Goal: Task Accomplishment & Management: Use online tool/utility

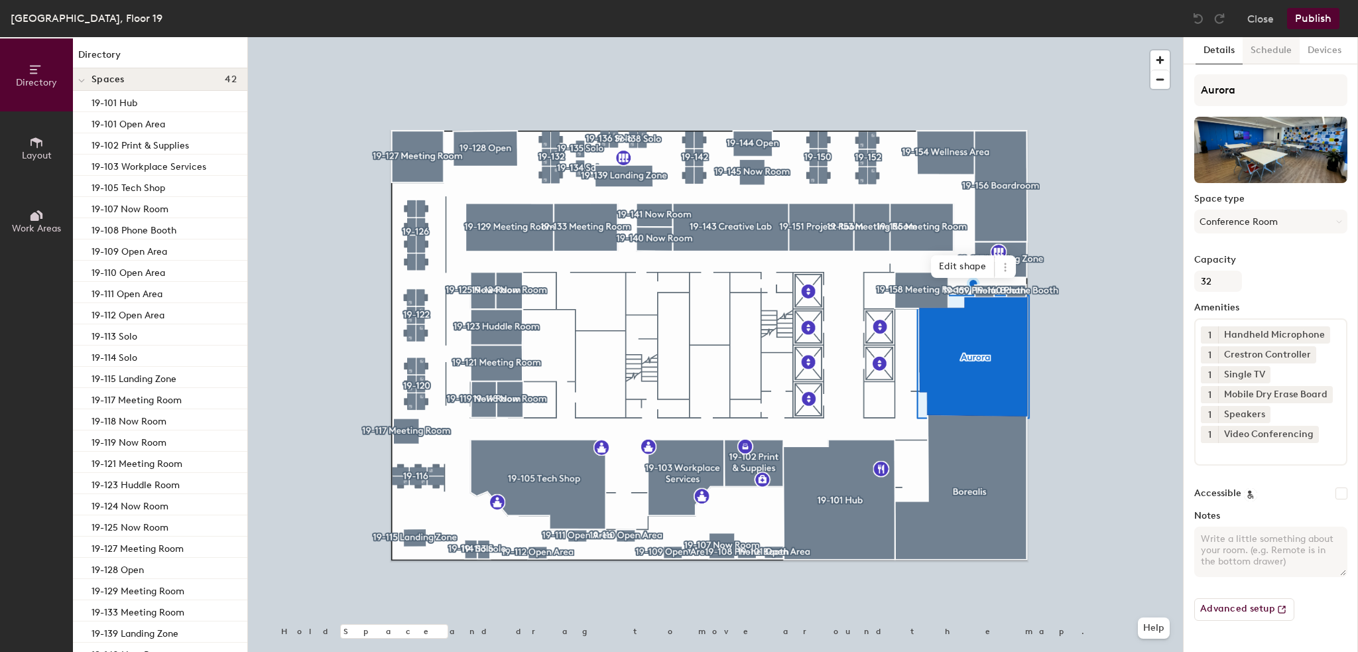
drag, startPoint x: 1285, startPoint y: 52, endPoint x: 1280, endPoint y: 58, distance: 8.0
click at [1283, 54] on button "Schedule" at bounding box center [1271, 50] width 57 height 27
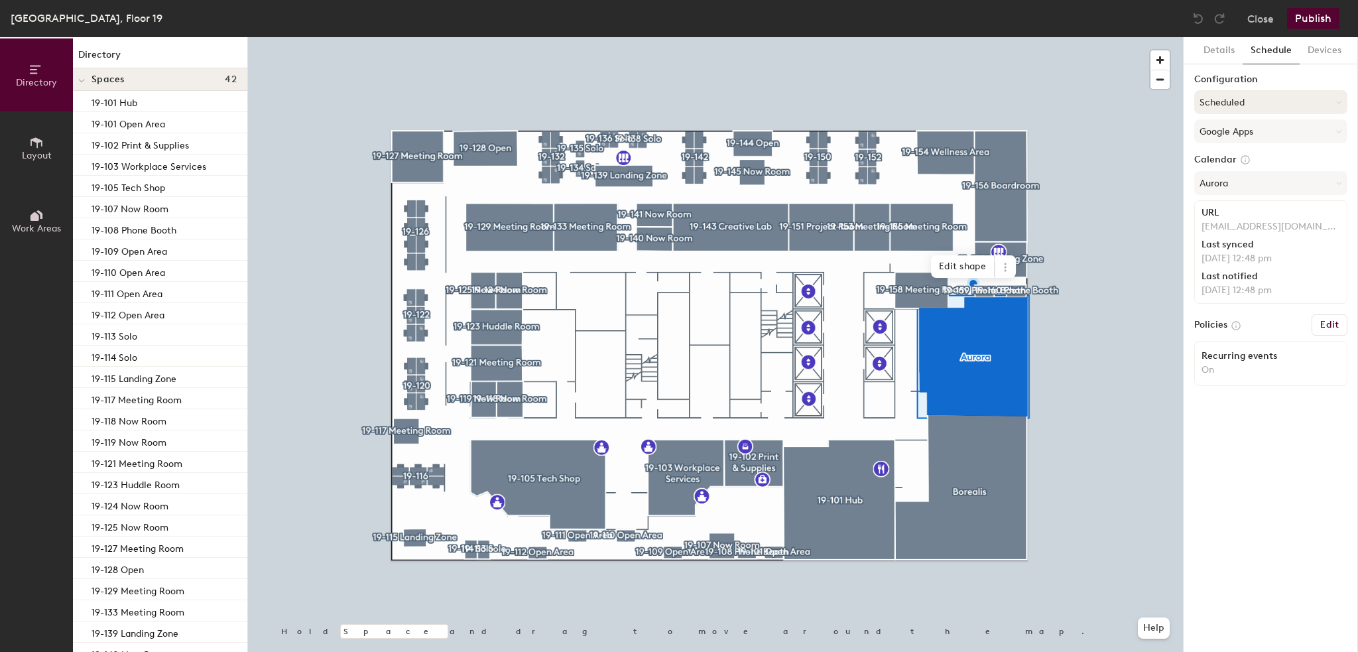
click at [1263, 99] on button "Scheduled" at bounding box center [1271, 102] width 153 height 24
click at [1241, 133] on div "On-demand" at bounding box center [1271, 135] width 152 height 20
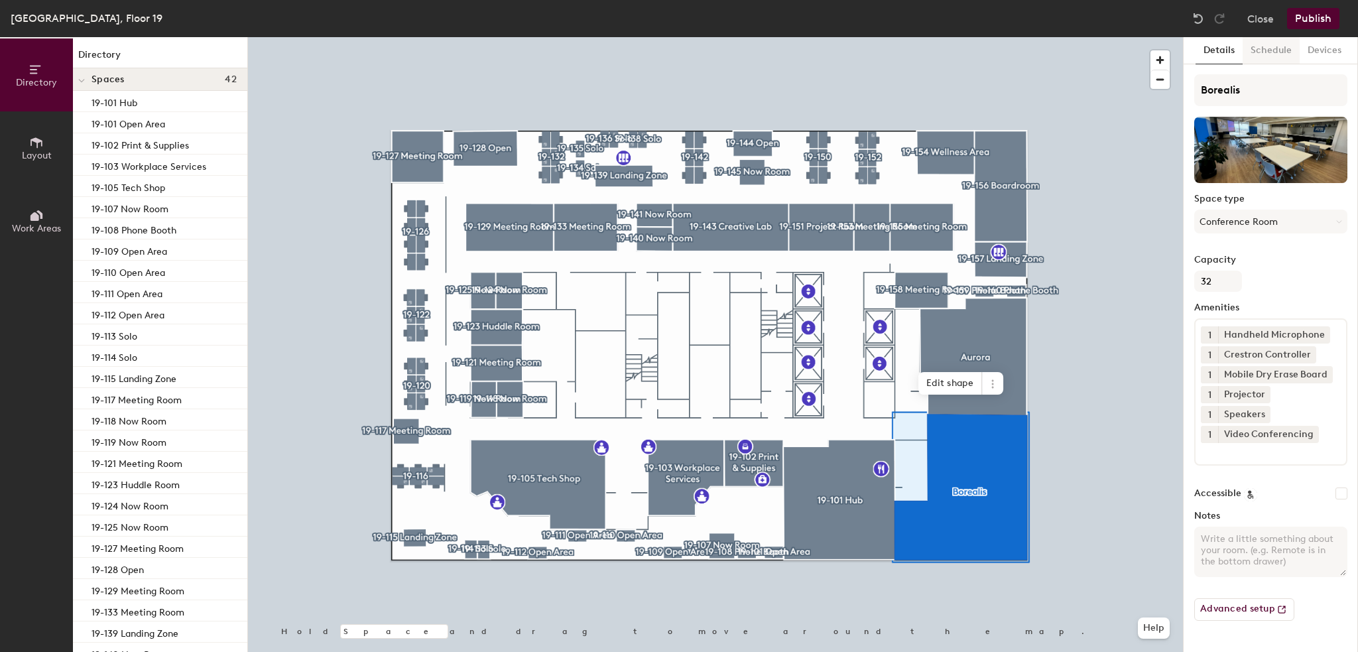
click at [1274, 50] on button "Schedule" at bounding box center [1271, 50] width 57 height 27
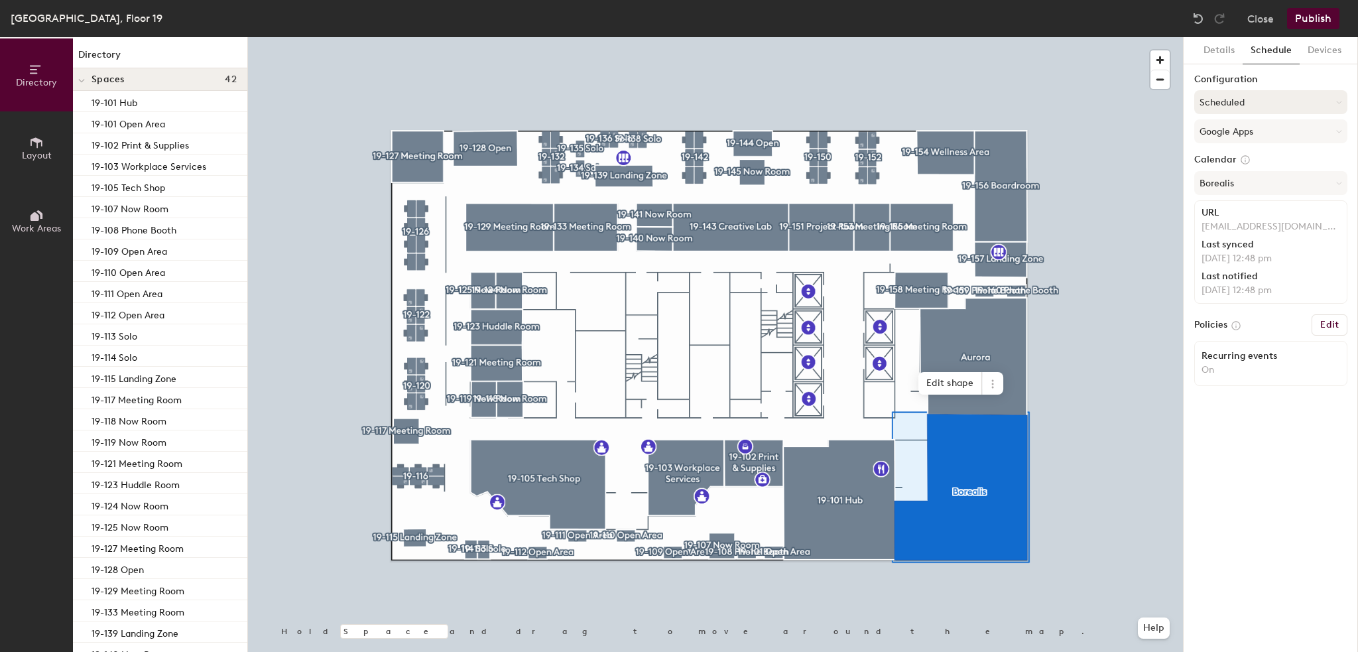
click at [1252, 104] on button "Scheduled" at bounding box center [1271, 102] width 153 height 24
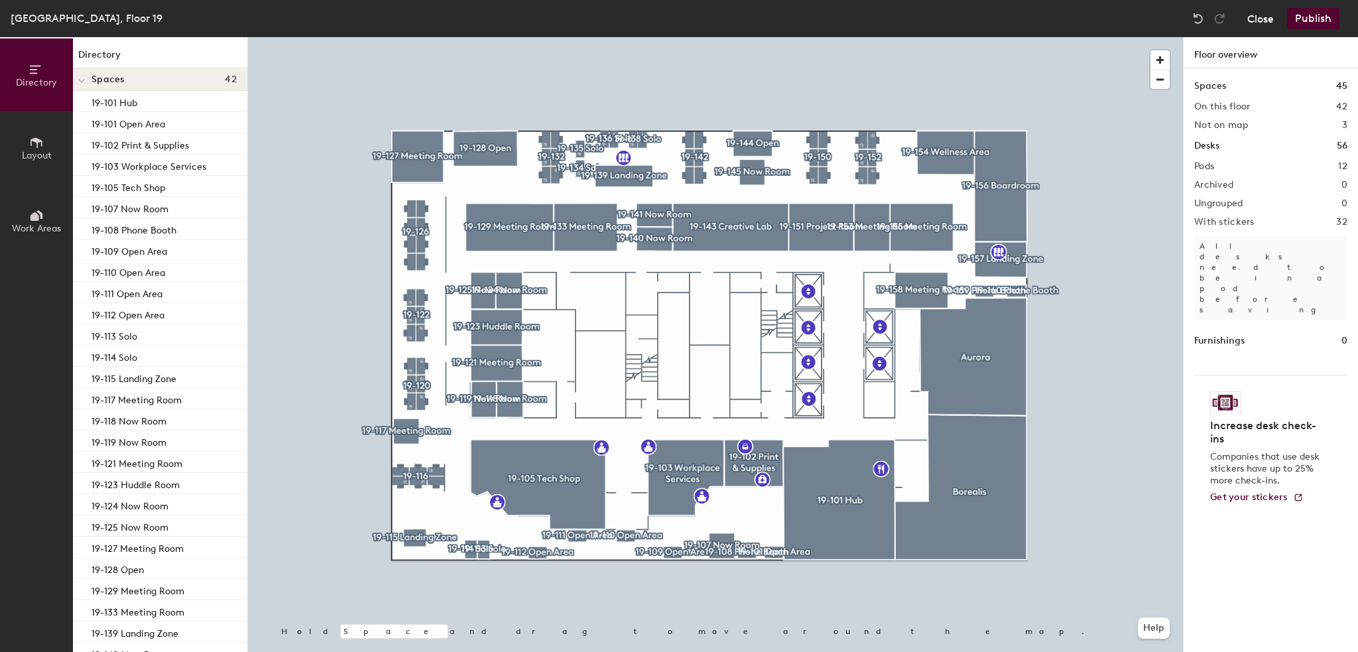
click at [1260, 17] on button "Close" at bounding box center [1261, 18] width 27 height 21
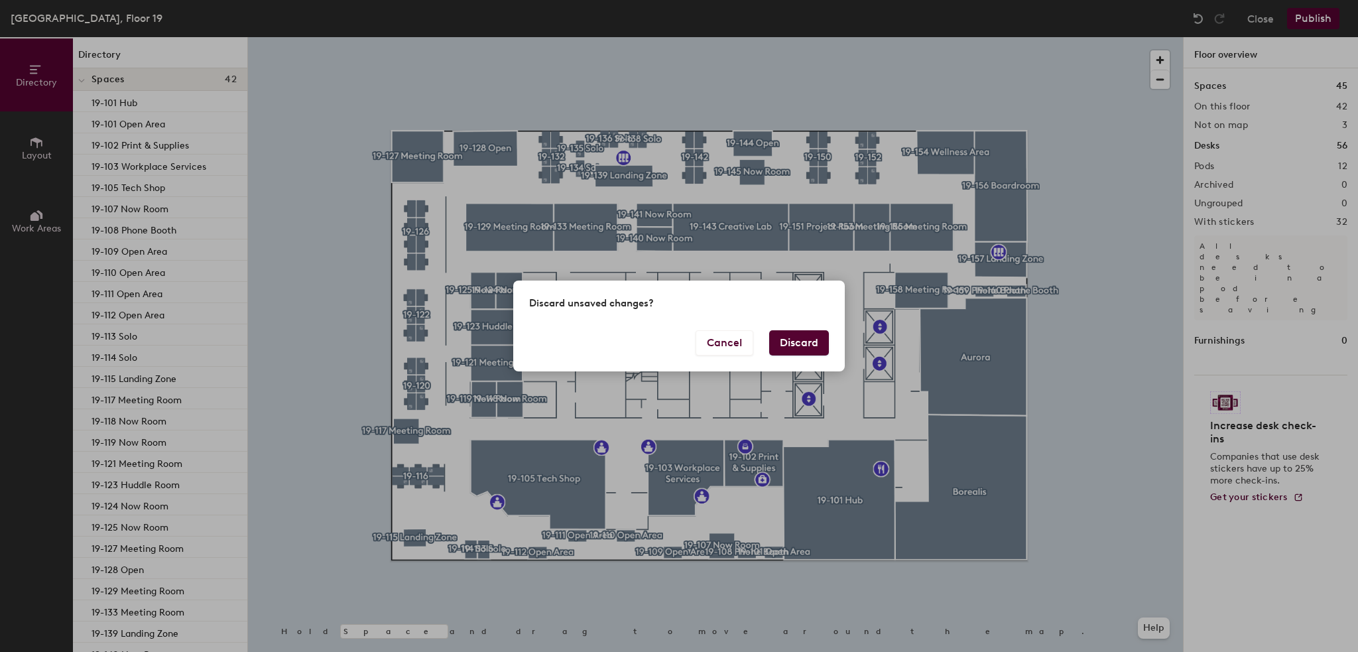
click at [801, 345] on button "Discard" at bounding box center [799, 342] width 60 height 25
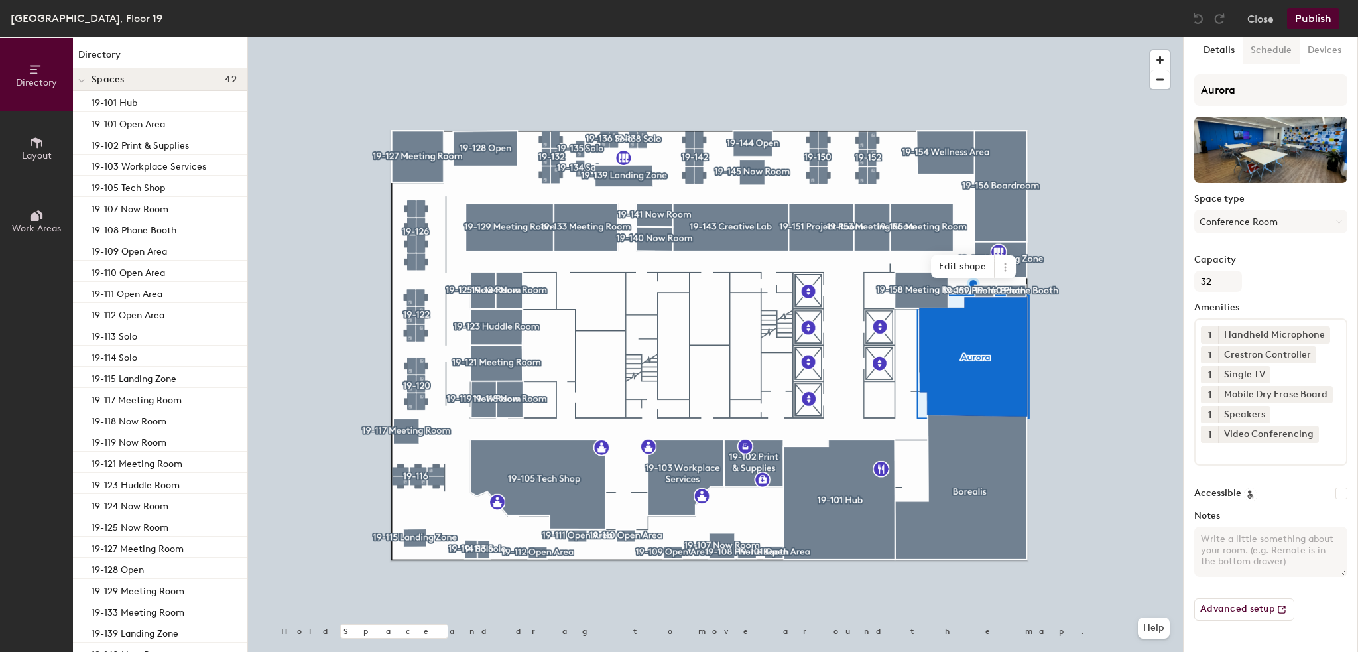
click at [1262, 56] on button "Schedule" at bounding box center [1271, 50] width 57 height 27
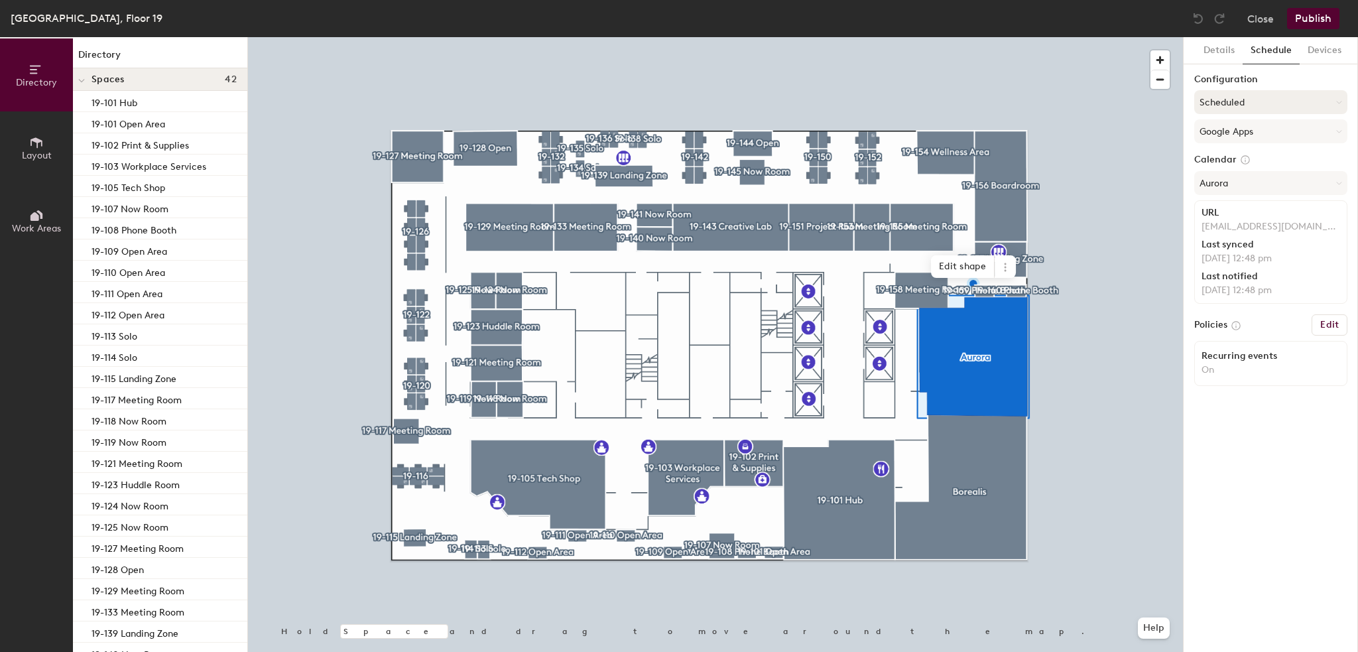
click at [1247, 105] on button "Scheduled" at bounding box center [1271, 102] width 153 height 24
click at [1223, 139] on div "On-demand" at bounding box center [1271, 135] width 152 height 20
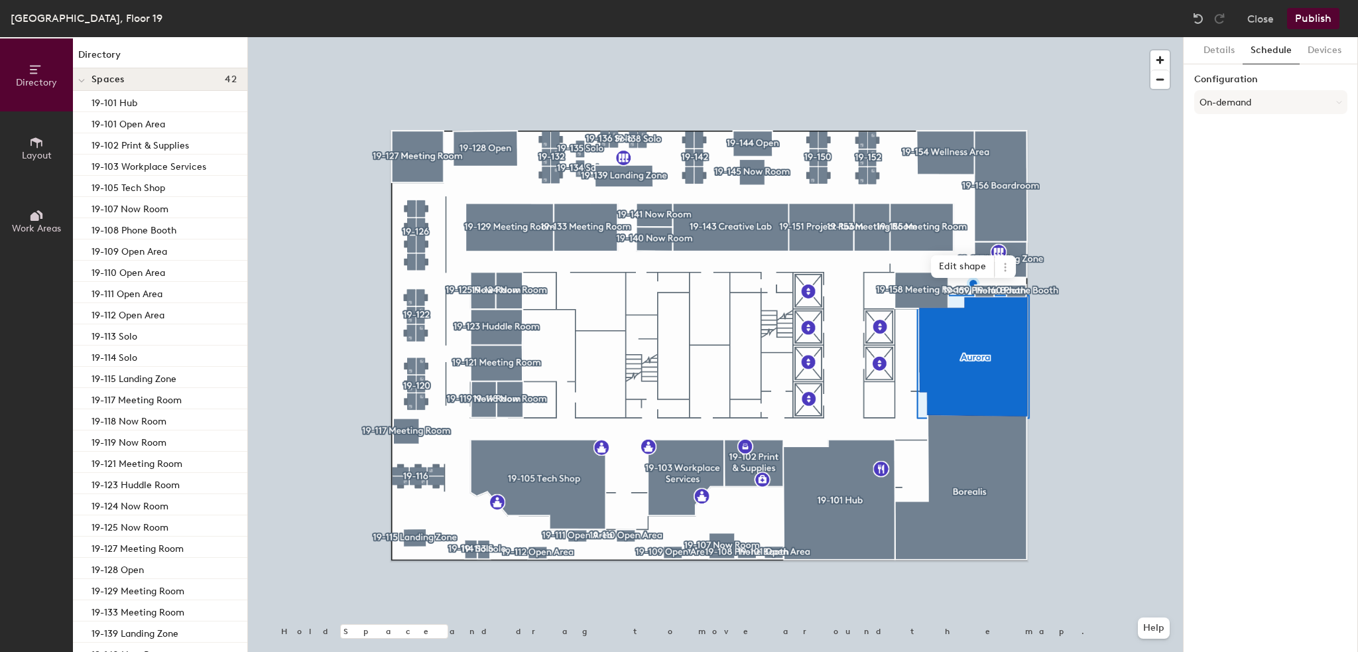
click at [979, 37] on div at bounding box center [715, 37] width 935 height 0
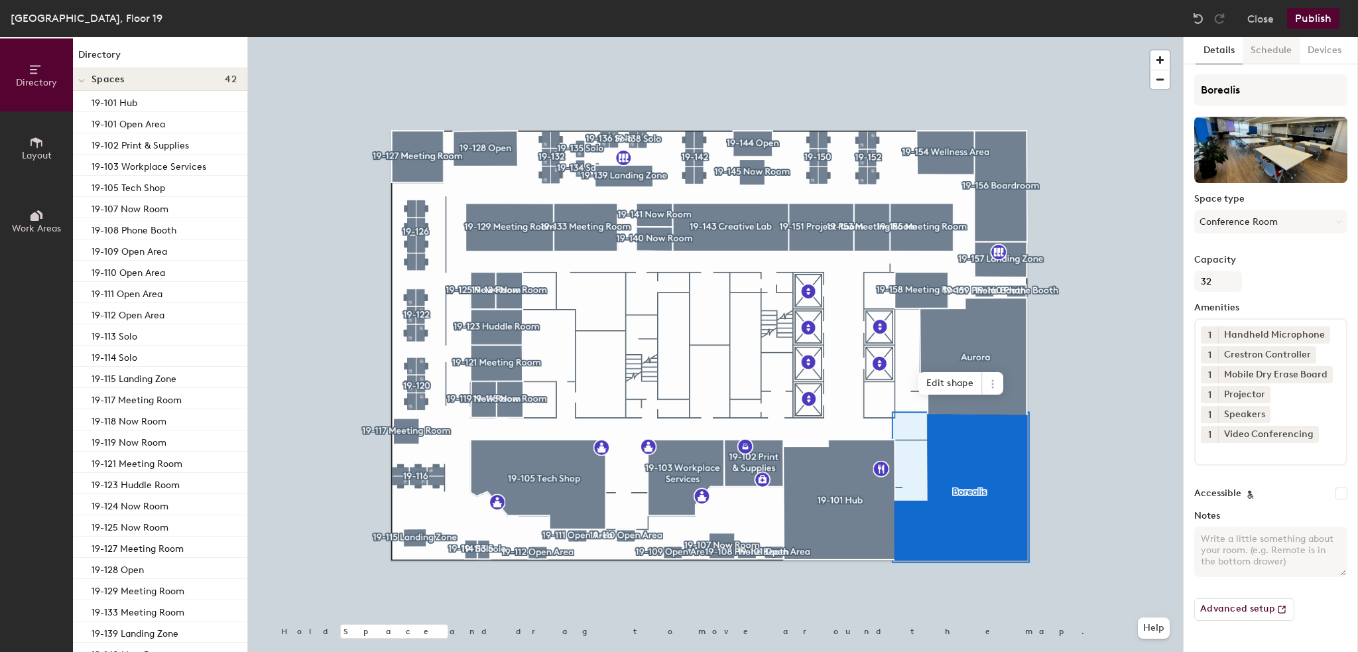
click at [1269, 56] on button "Schedule" at bounding box center [1271, 50] width 57 height 27
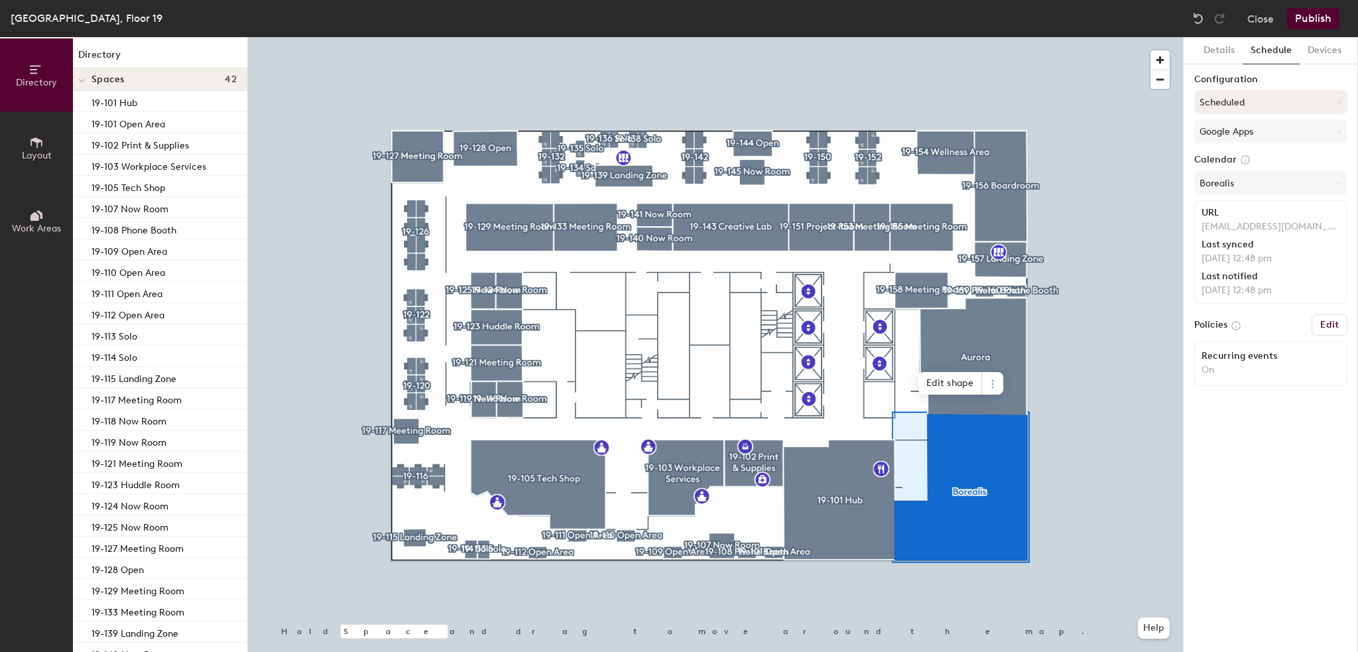
click at [1236, 95] on button "Scheduled" at bounding box center [1271, 102] width 153 height 24
click at [1226, 133] on div "On-demand" at bounding box center [1271, 135] width 152 height 20
